Goal: Transaction & Acquisition: Obtain resource

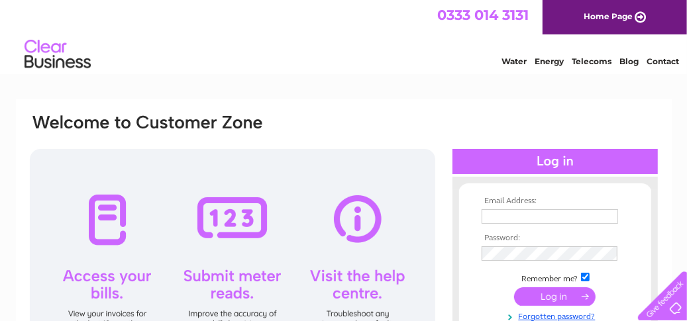
type input "linda_cross44@yahoo.com"
click at [556, 293] on input "submit" at bounding box center [554, 296] width 81 height 19
click at [554, 295] on input "submit" at bounding box center [554, 296] width 81 height 19
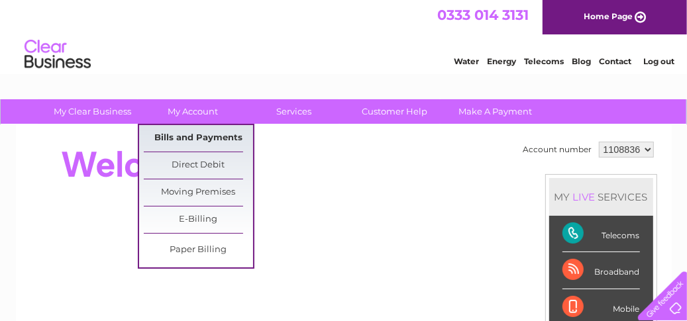
click at [189, 133] on link "Bills and Payments" at bounding box center [198, 138] width 109 height 26
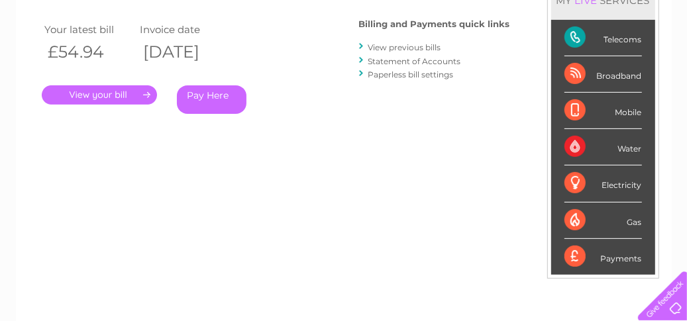
scroll to position [238, 0]
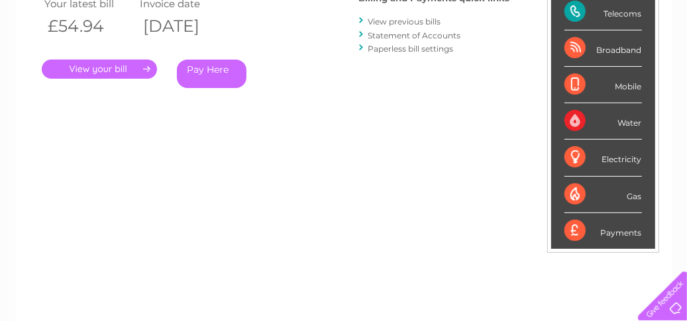
click at [91, 70] on link "." at bounding box center [99, 69] width 115 height 19
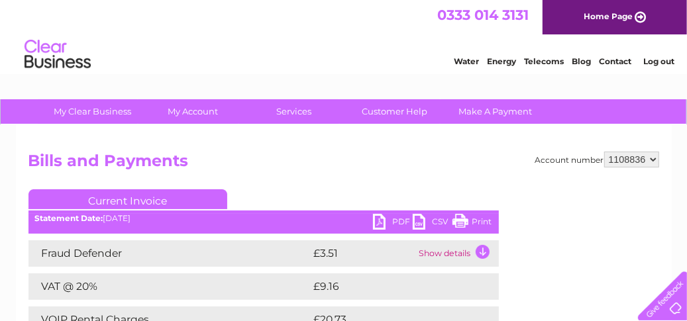
click at [381, 223] on link "PDF" at bounding box center [393, 223] width 40 height 19
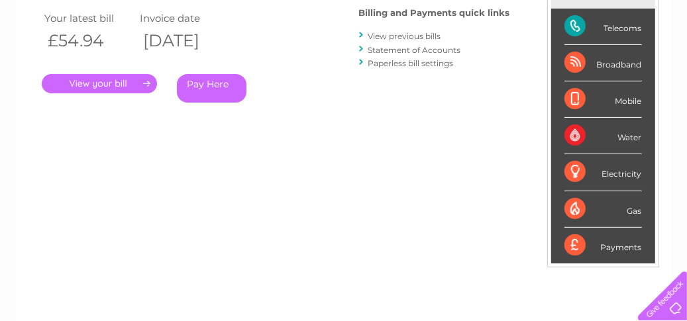
scroll to position [223, 0]
click at [386, 38] on link "View previous bills" at bounding box center [404, 36] width 73 height 10
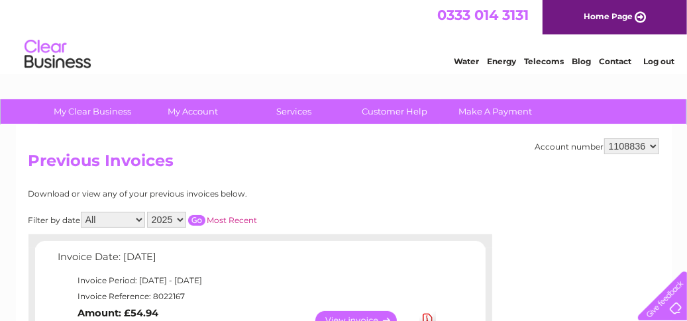
scroll to position [281, 0]
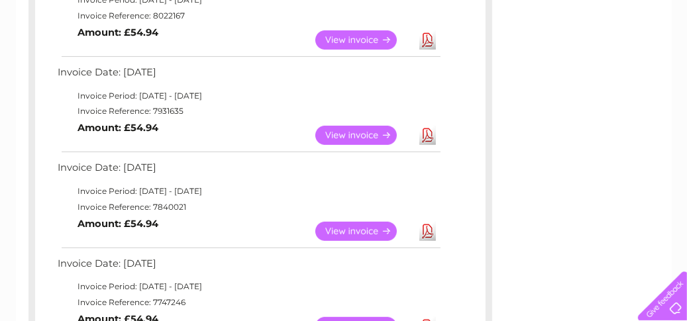
click at [336, 132] on link "View" at bounding box center [363, 135] width 97 height 19
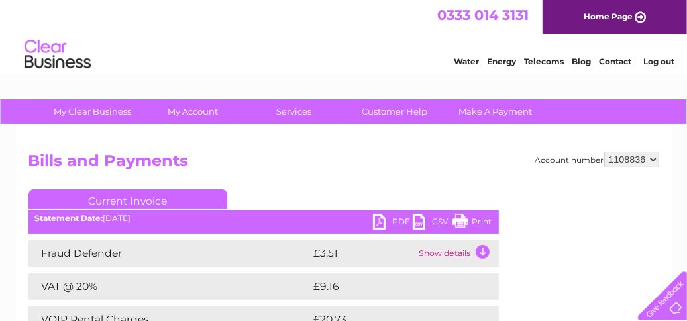
click at [372, 224] on div "PDF CSV Print Statement Date: 09/07/2025" at bounding box center [263, 224] width 470 height 20
click at [377, 223] on link "PDF" at bounding box center [393, 223] width 40 height 19
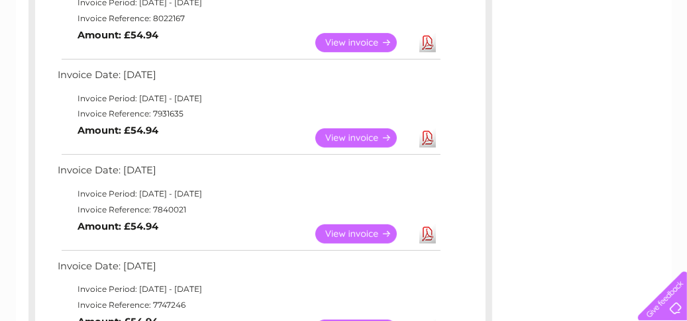
click at [343, 234] on link "View" at bounding box center [363, 233] width 97 height 19
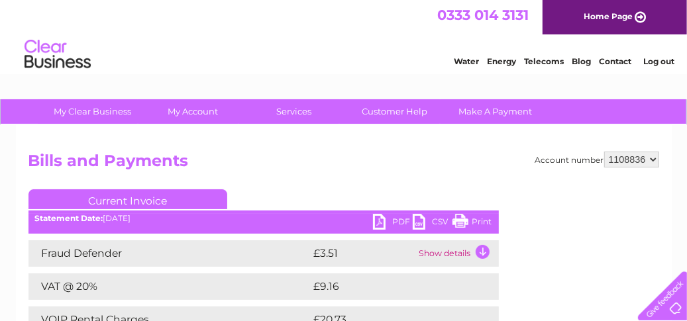
click at [383, 222] on link "PDF" at bounding box center [393, 223] width 40 height 19
click at [654, 60] on link "Log out" at bounding box center [658, 61] width 31 height 10
